Goal: Task Accomplishment & Management: Complete application form

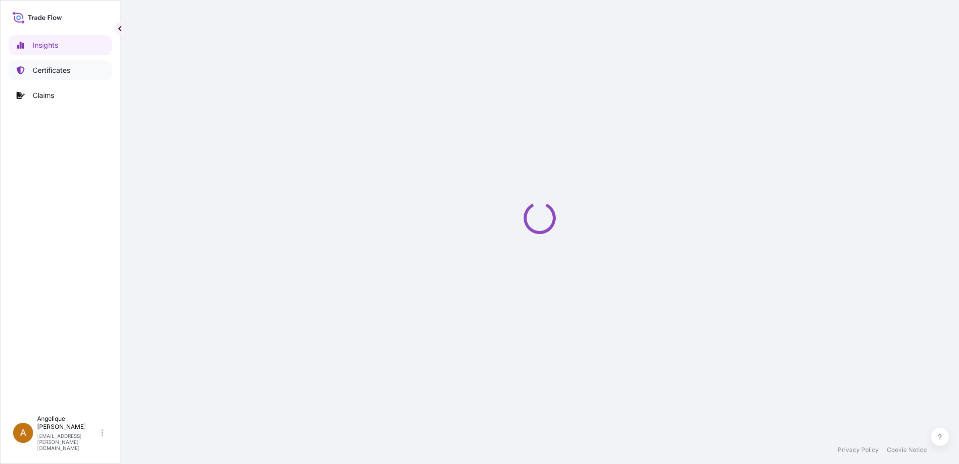
select select "2025"
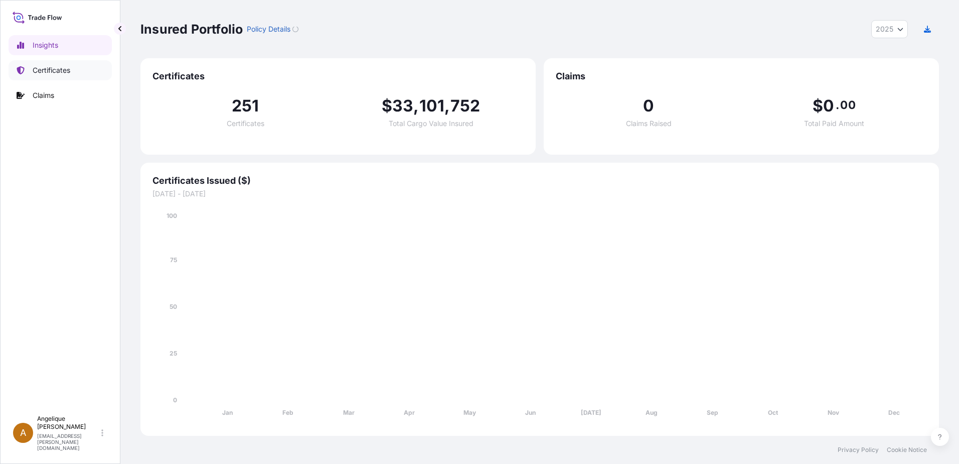
click at [68, 72] on p "Certificates" at bounding box center [52, 70] width 38 height 10
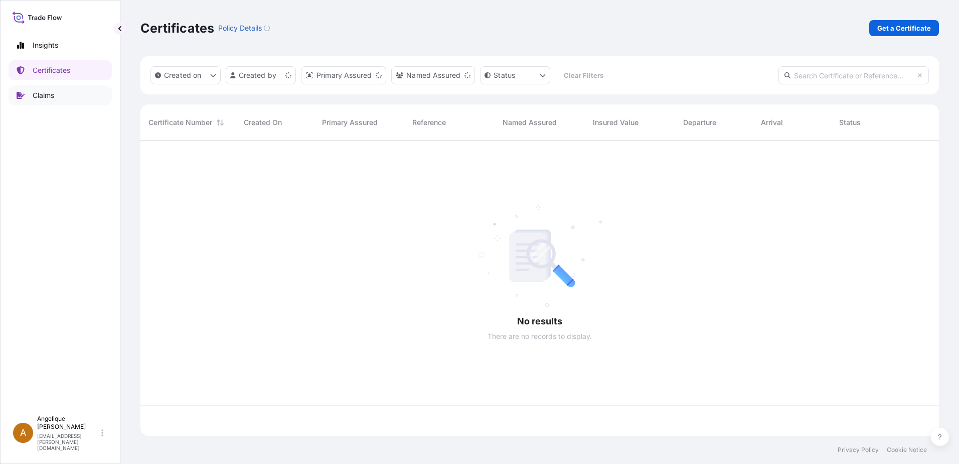
scroll to position [293, 791]
click at [916, 30] on p "Get a Certificate" at bounding box center [904, 28] width 54 height 10
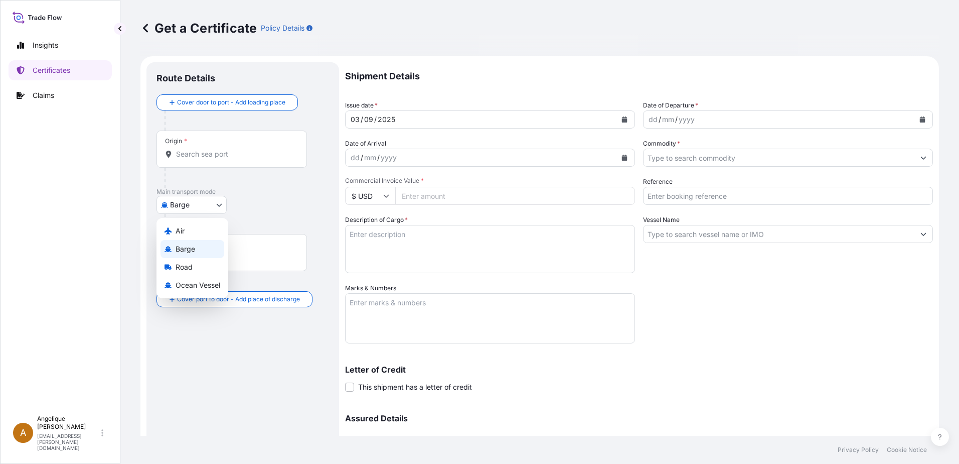
click at [223, 206] on body "Insights Certificates Claims A Angelique Gutierrez angelique.gutierrez@seaboard…" at bounding box center [479, 232] width 959 height 464
click at [178, 285] on span "Ocean Vessel" at bounding box center [198, 285] width 45 height 10
select select "Ocean Vessel"
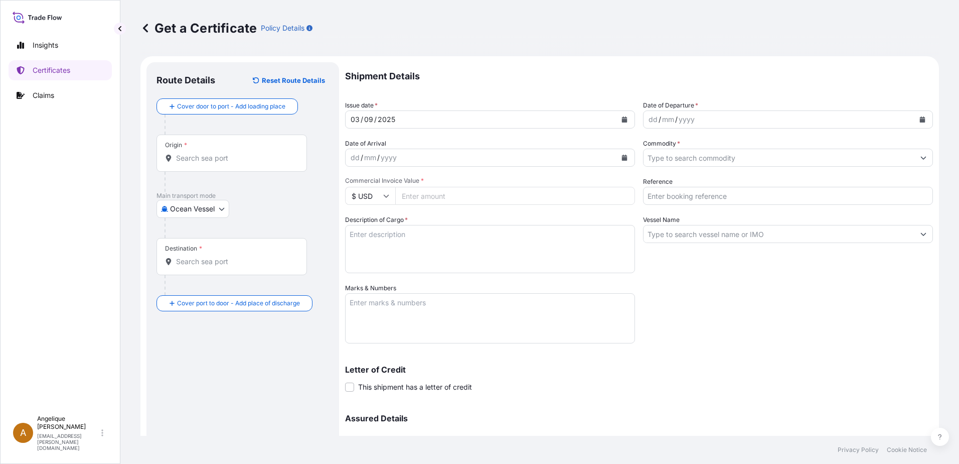
click at [194, 164] on div "Origin *" at bounding box center [232, 152] width 151 height 37
click at [194, 163] on input "Origin *" at bounding box center [235, 158] width 118 height 10
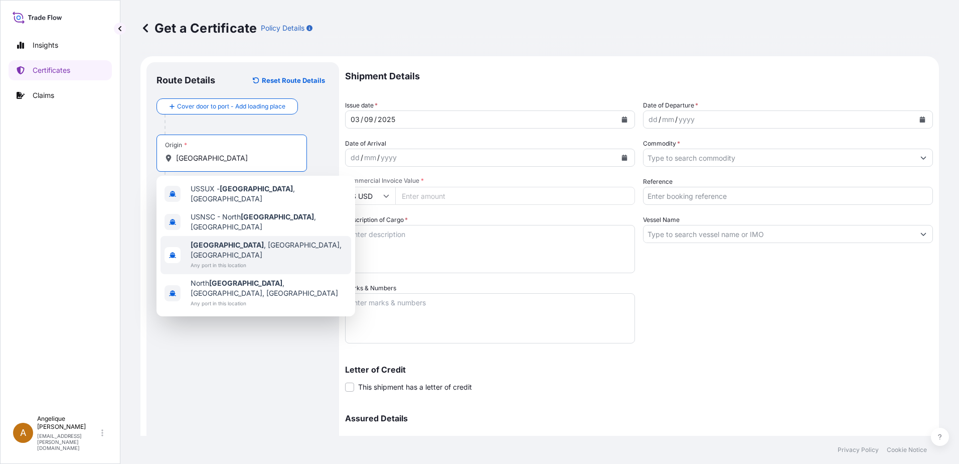
click at [250, 240] on span "Sioux City , IA, USA" at bounding box center [269, 250] width 157 height 20
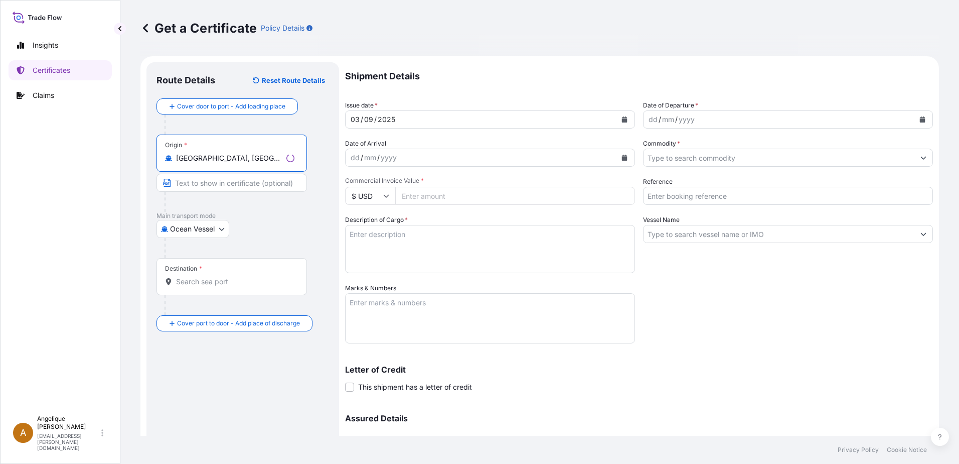
type input "Sioux City, IA, USA"
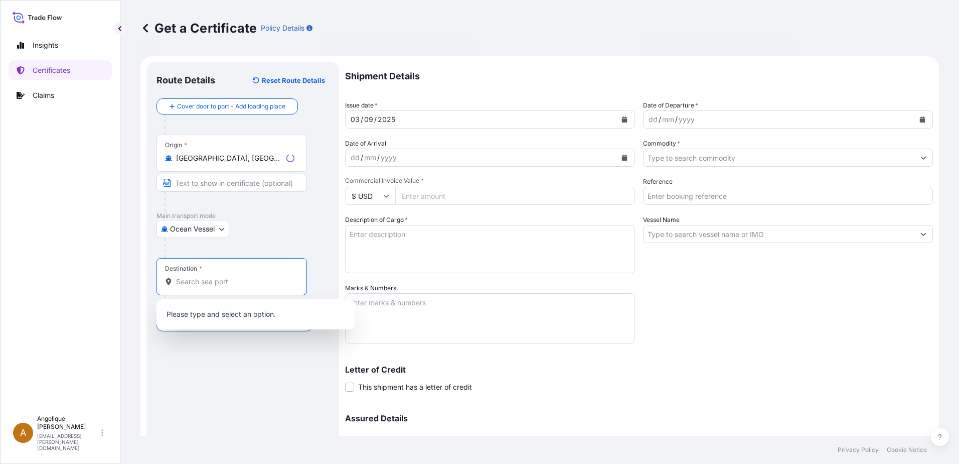
click at [203, 284] on input "Destination *" at bounding box center [235, 281] width 118 height 10
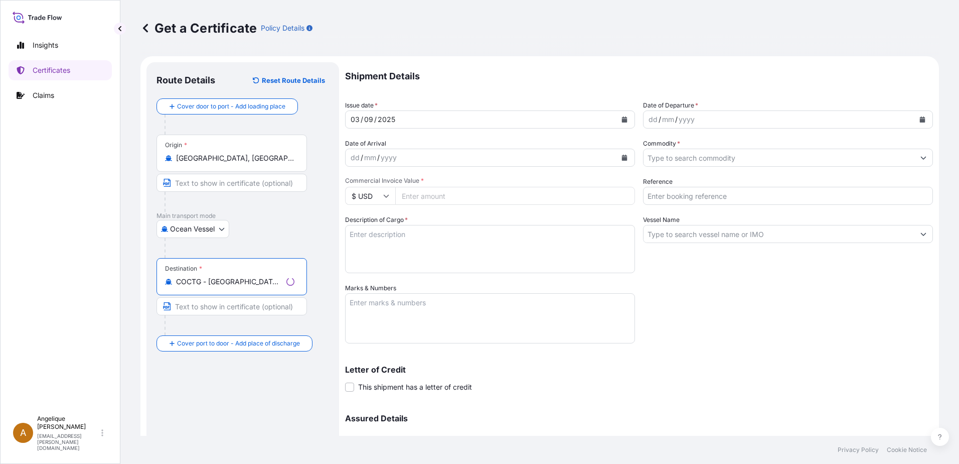
type input "COCTG - Cartagena, Colombia"
click at [920, 116] on icon "Calendar" at bounding box center [923, 119] width 6 height 6
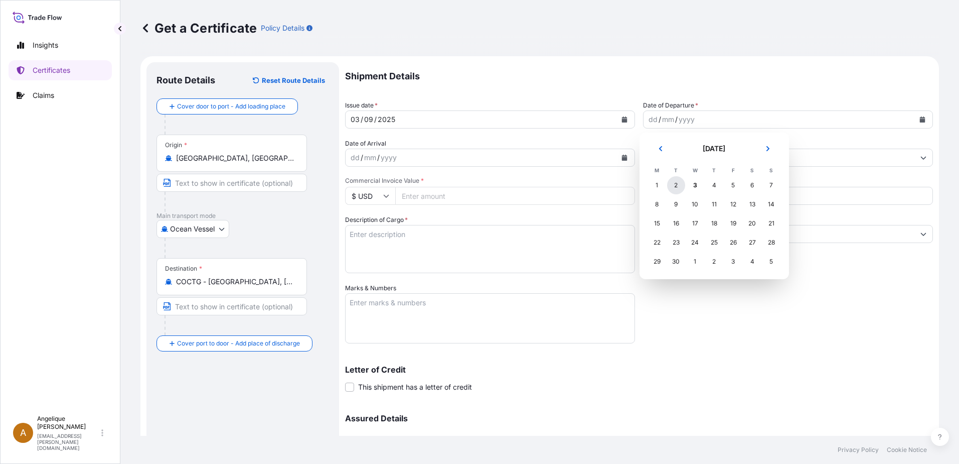
click at [675, 184] on div "2" at bounding box center [676, 185] width 18 height 18
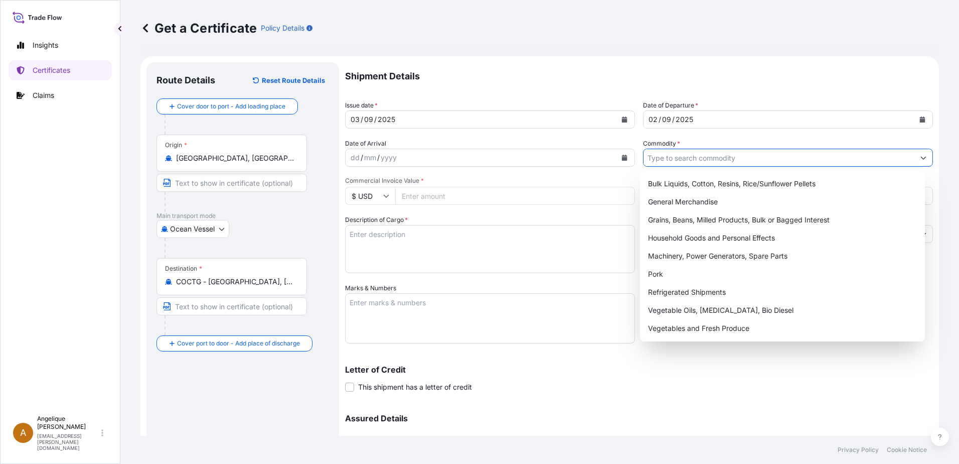
click at [672, 161] on input "Commodity *" at bounding box center [779, 158] width 271 height 18
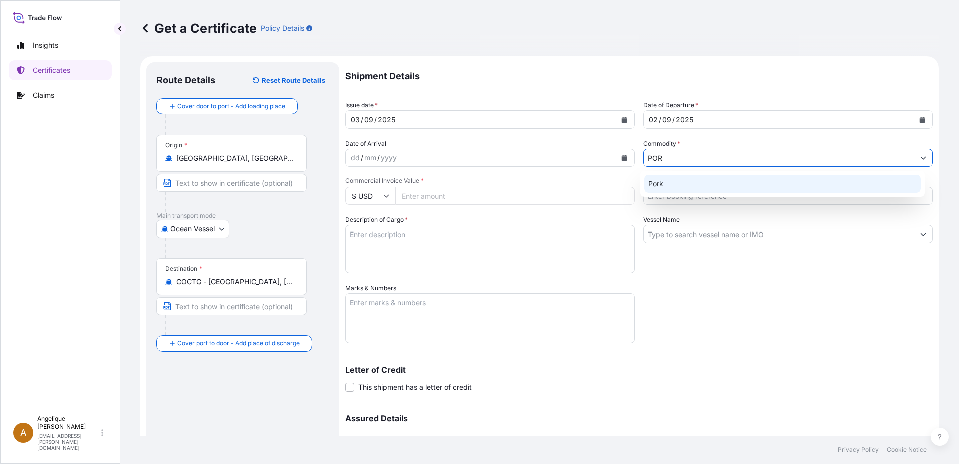
click at [687, 185] on div "Pork" at bounding box center [782, 184] width 277 height 18
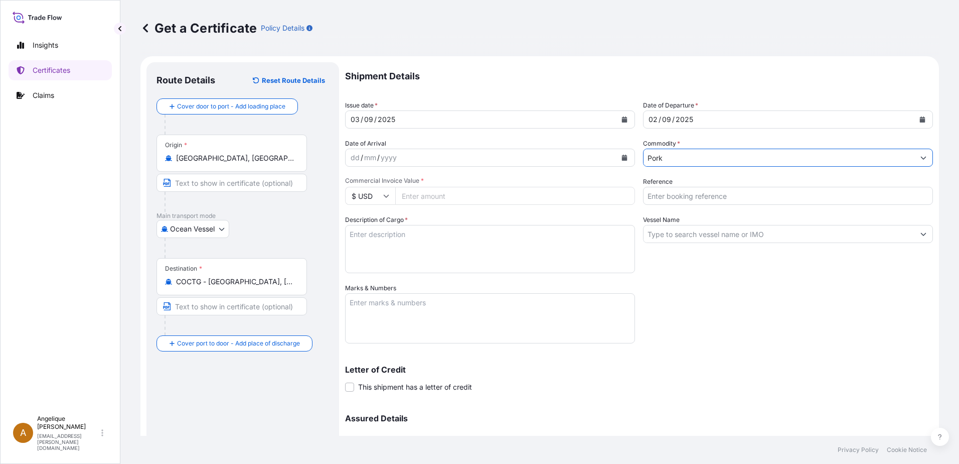
type input "Pork"
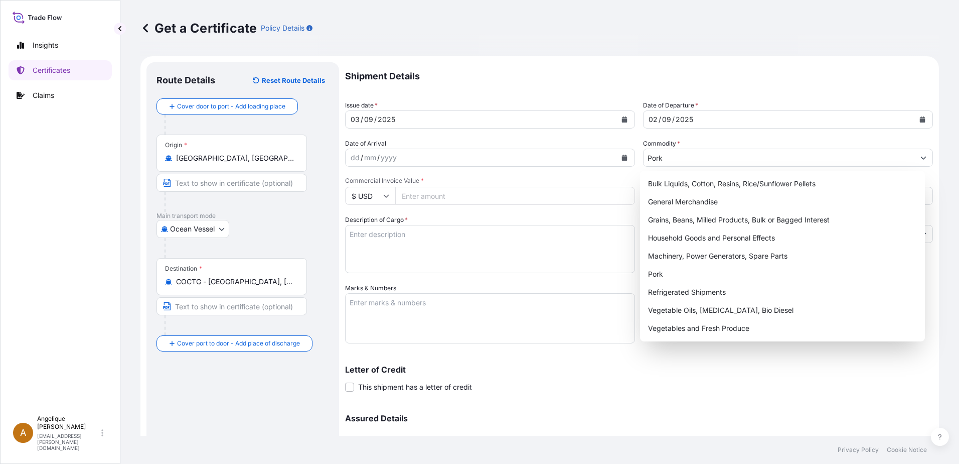
click at [432, 196] on input "Commercial Invoice Value *" at bounding box center [515, 196] width 240 height 18
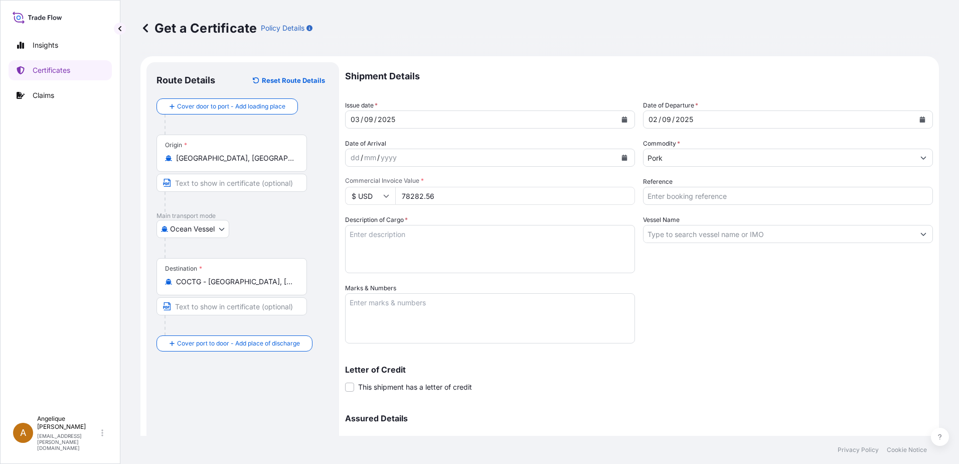
type input "78282.56"
click at [681, 194] on input "Reference" at bounding box center [788, 196] width 290 height 18
type input "2903092"
click at [352, 239] on textarea "Description of Cargo *" at bounding box center [490, 249] width 290 height 48
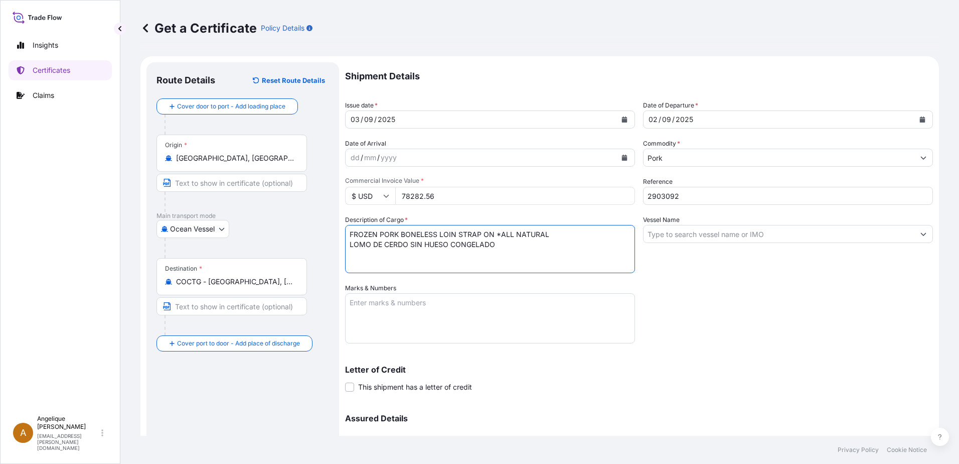
type textarea "FROZEN PORK BONELESS LOIN STRAP ON *ALL NATURAL LOMO DE CERDO SIN HUESO CONGELA…"
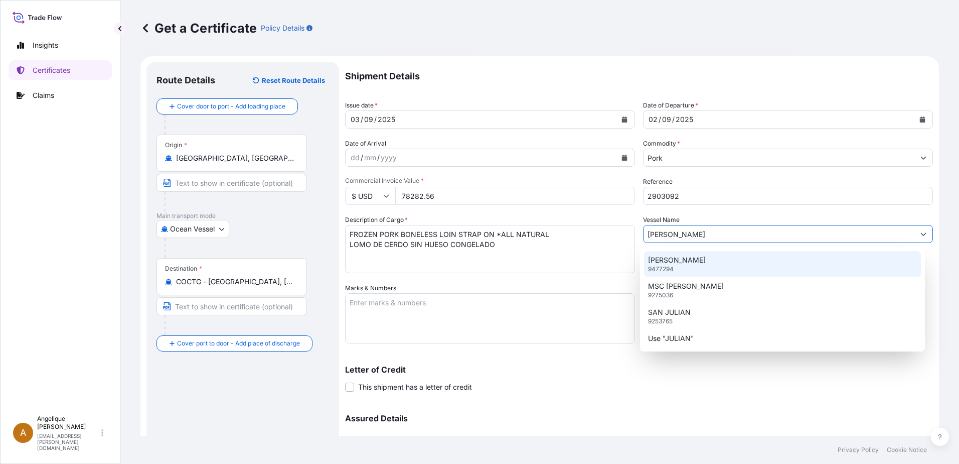
click at [682, 265] on div "JULIANA 9477294" at bounding box center [782, 264] width 277 height 26
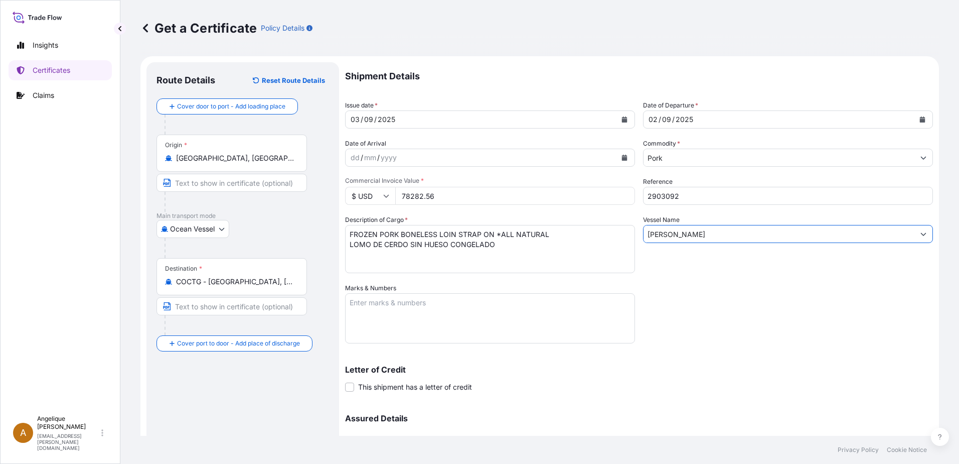
type input "JULIANA"
click at [350, 305] on textarea "Marks & Numbers" at bounding box center [490, 318] width 290 height 50
type textarea "2903092"
click at [487, 383] on div "Letter of Credit This shipment has a letter of credit Letter of credit * Letter…" at bounding box center [639, 378] width 588 height 27
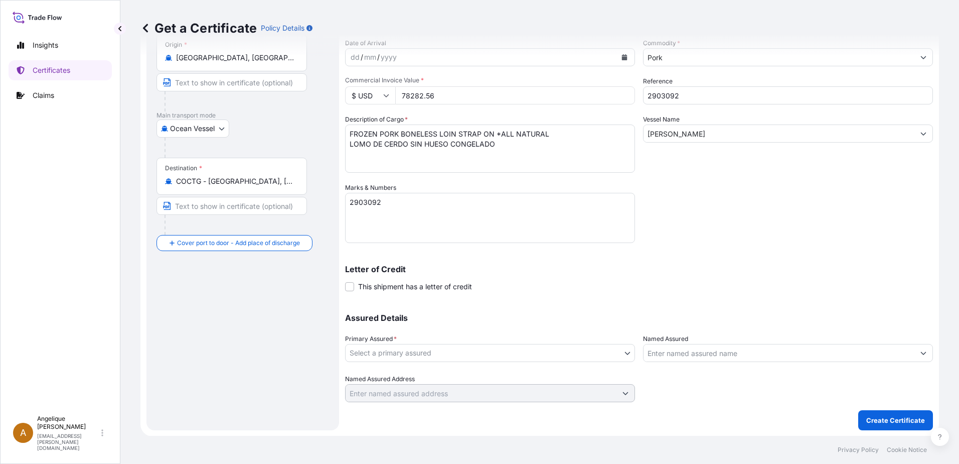
scroll to position [101, 0]
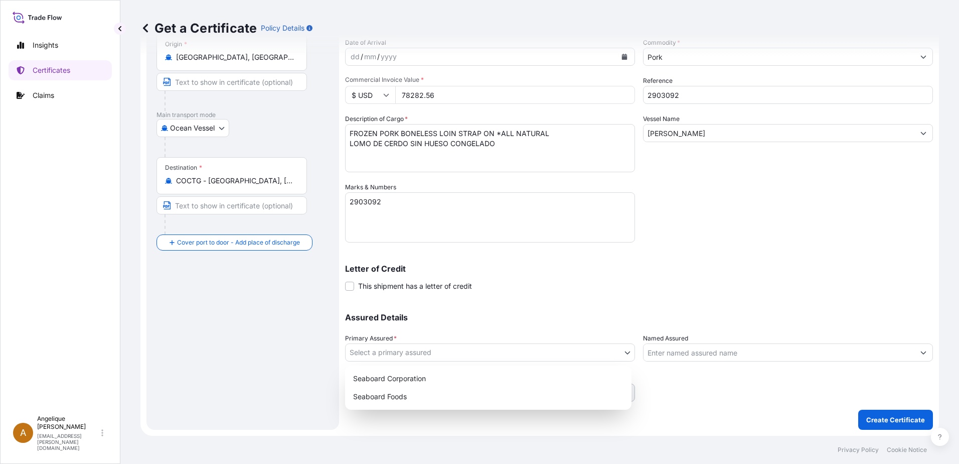
click at [477, 347] on body "Insights Certificates Claims A Angelique Gutierrez angelique.gutierrez@seaboard…" at bounding box center [479, 232] width 959 height 464
click at [390, 394] on div "Seaboard Foods" at bounding box center [488, 396] width 278 height 18
select select "31638"
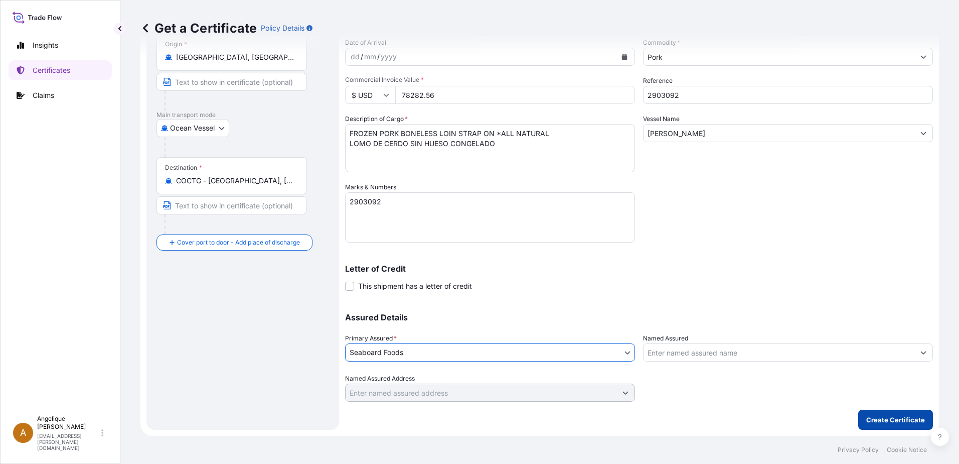
click at [881, 420] on p "Create Certificate" at bounding box center [895, 419] width 59 height 10
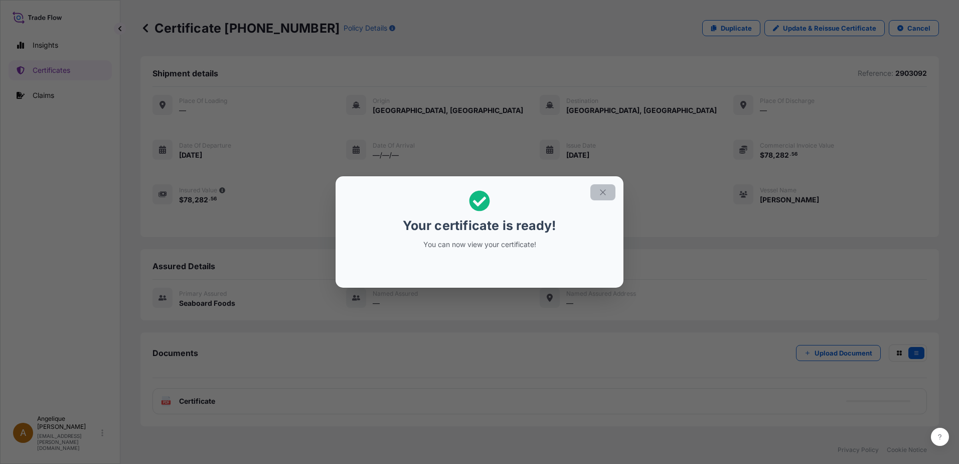
click at [600, 192] on icon "button" at bounding box center [603, 192] width 9 height 9
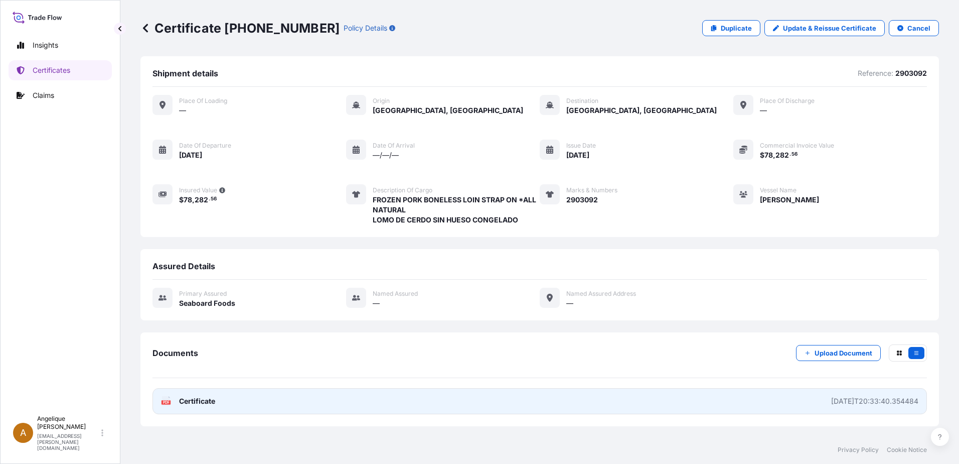
click at [315, 400] on link "PDF Certificate 2025-09-03T20:33:40.354484" at bounding box center [540, 401] width 775 height 26
